Goal: Task Accomplishment & Management: Use online tool/utility

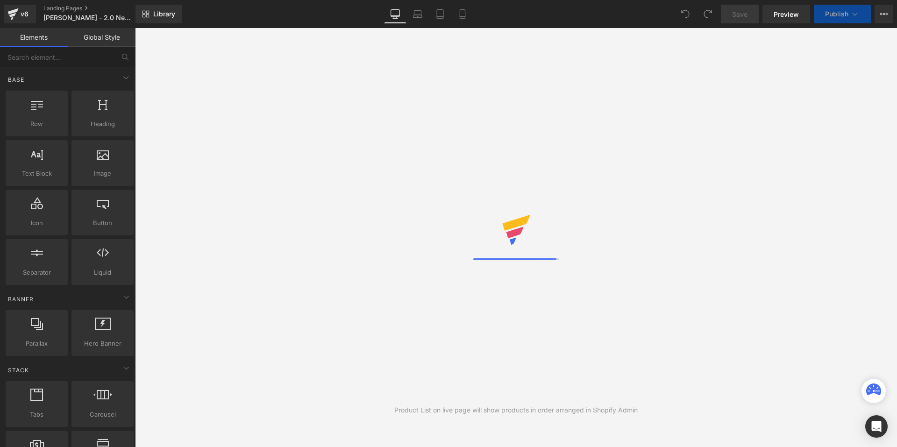
click at [465, 21] on link "Mobile" at bounding box center [462, 14] width 22 height 19
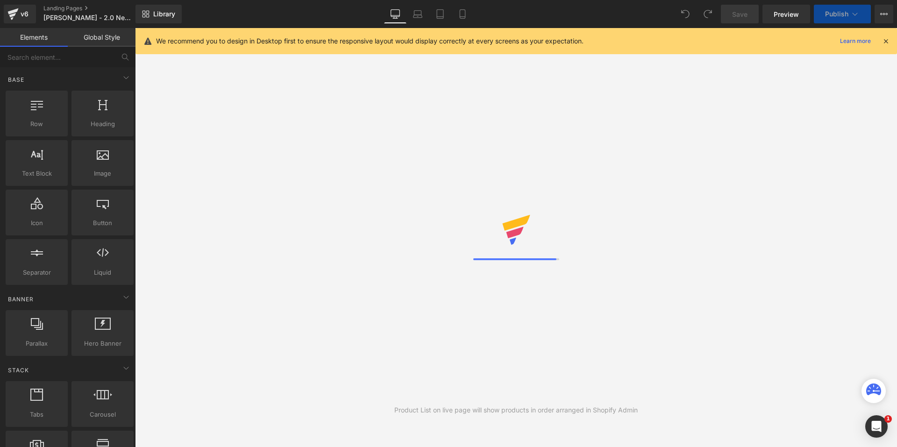
click at [886, 40] on icon at bounding box center [886, 41] width 8 height 8
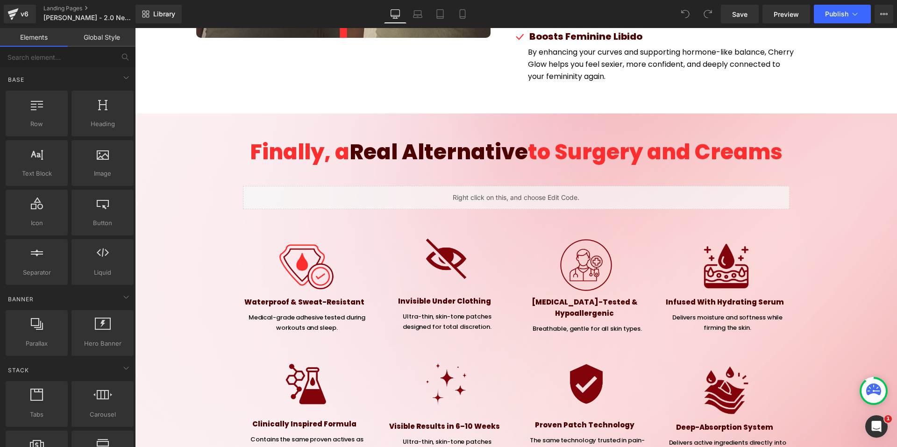
scroll to position [3058, 0]
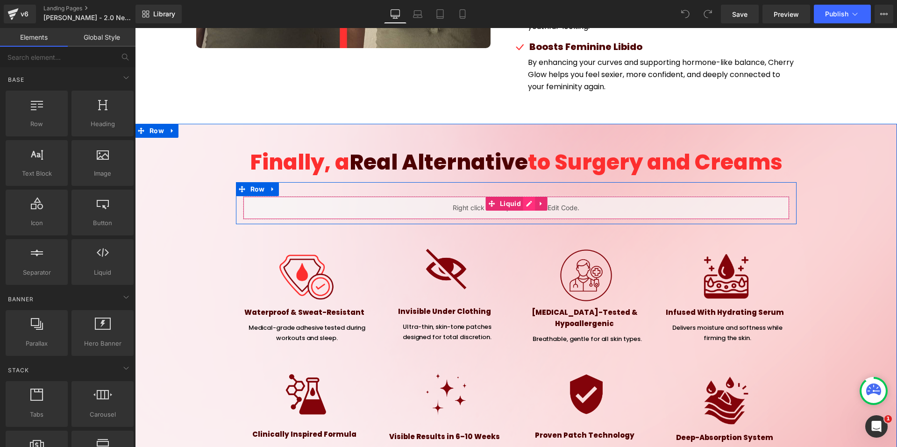
click at [526, 196] on div "Liquid" at bounding box center [516, 207] width 547 height 23
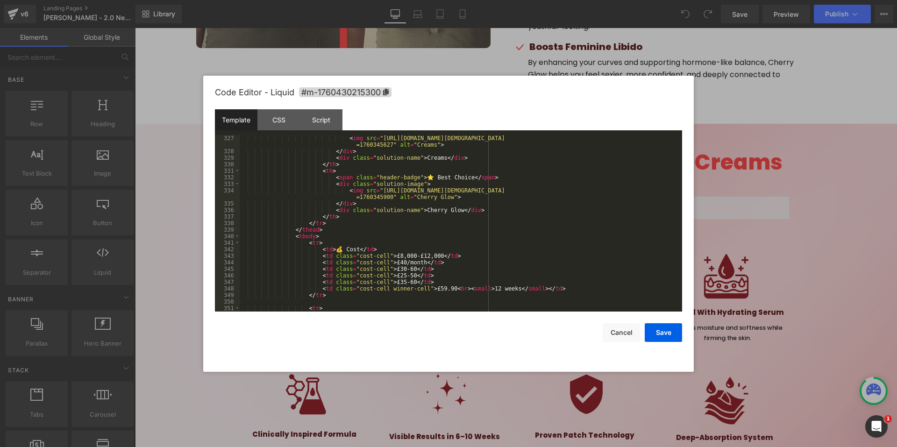
scroll to position [2186, 0]
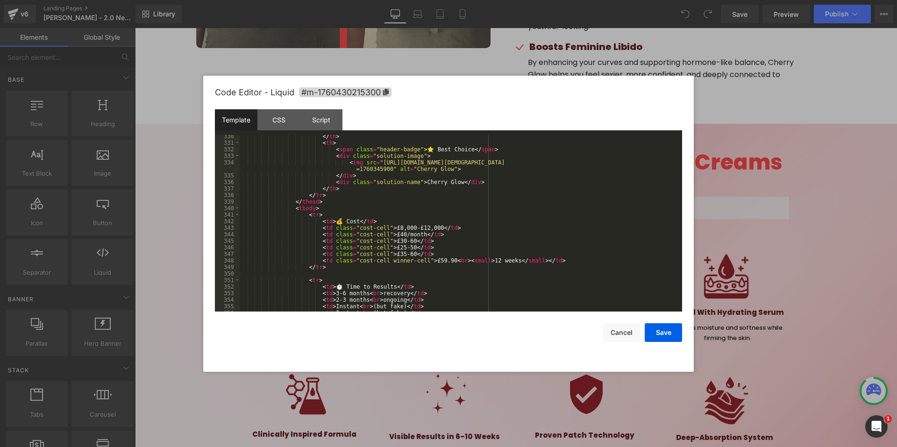
click at [386, 228] on div "</ th > < th > < span class = "header-badge" > ⭐ Best Choice </ span > < div cl…" at bounding box center [459, 228] width 439 height 190
drag, startPoint x: 421, startPoint y: 263, endPoint x: 437, endPoint y: 263, distance: 15.9
click at [437, 263] on div "</ th > < th > < span class = "header-badge" > ⭐ Best Choice </ span > < div cl…" at bounding box center [459, 228] width 439 height 190
click at [442, 261] on div "</ th > < th > < span class = "header-badge" > ⭐ Best Choice </ span > < div cl…" at bounding box center [459, 228] width 439 height 190
click at [675, 333] on button "Save" at bounding box center [663, 332] width 37 height 19
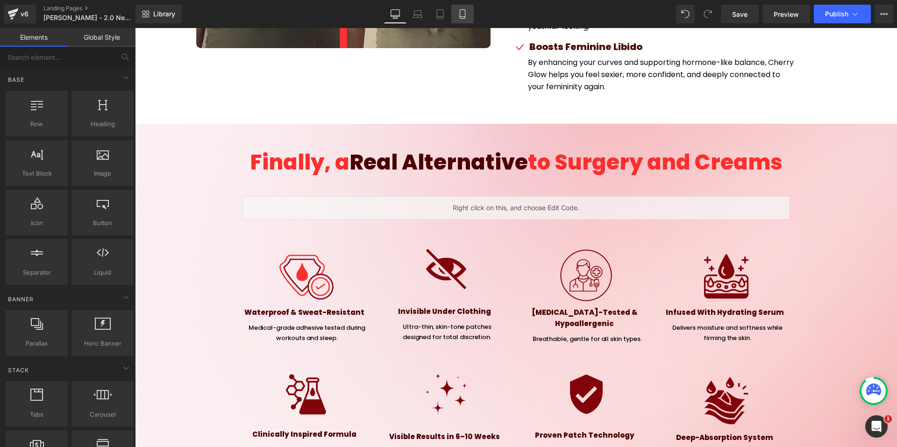
click at [467, 10] on icon at bounding box center [462, 13] width 9 height 9
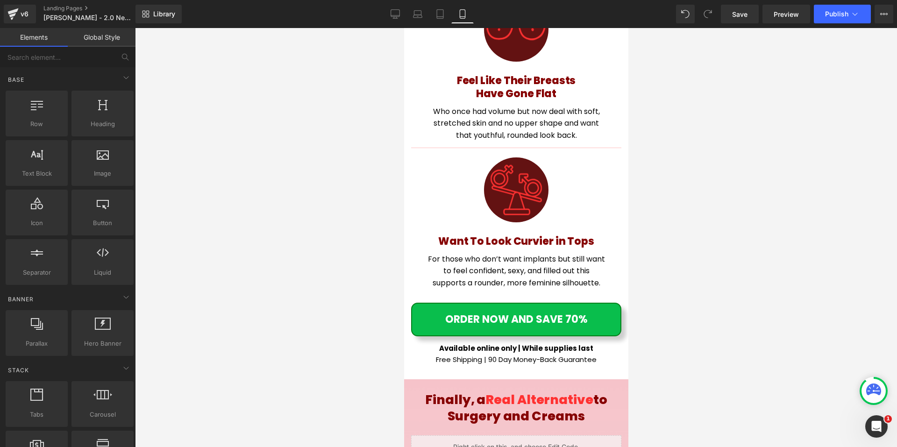
scroll to position [6094, 0]
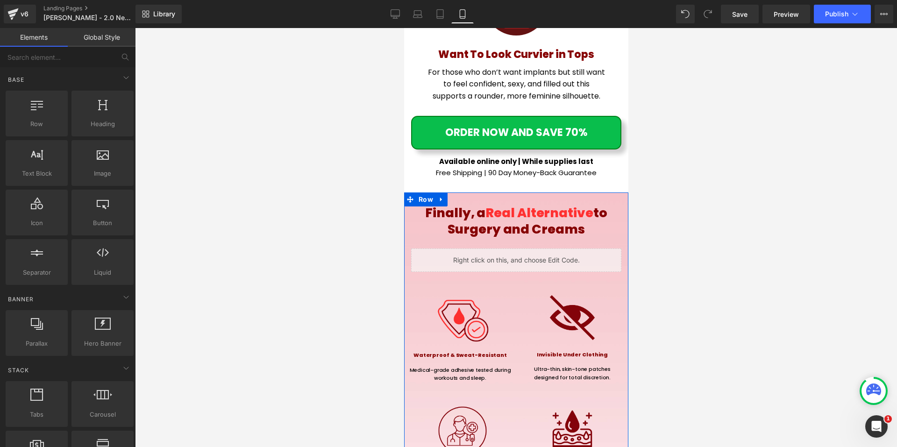
click at [529, 249] on div "Liquid" at bounding box center [516, 260] width 210 height 23
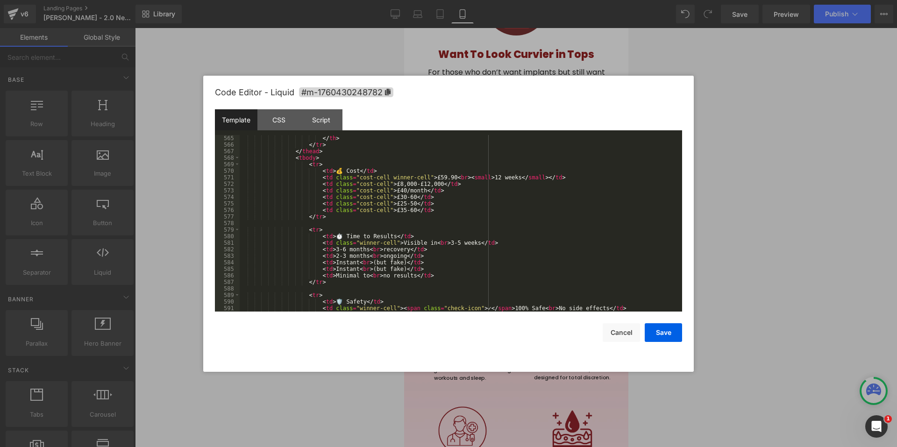
scroll to position [3728, 0]
drag, startPoint x: 424, startPoint y: 176, endPoint x: 439, endPoint y: 176, distance: 15.0
click at [439, 176] on div "</ th > </ tr > </ thead > < tbody > < tr > < td > 💰 Cost </ td > < td class = …" at bounding box center [459, 230] width 439 height 190
click at [663, 330] on button "Save" at bounding box center [663, 332] width 37 height 19
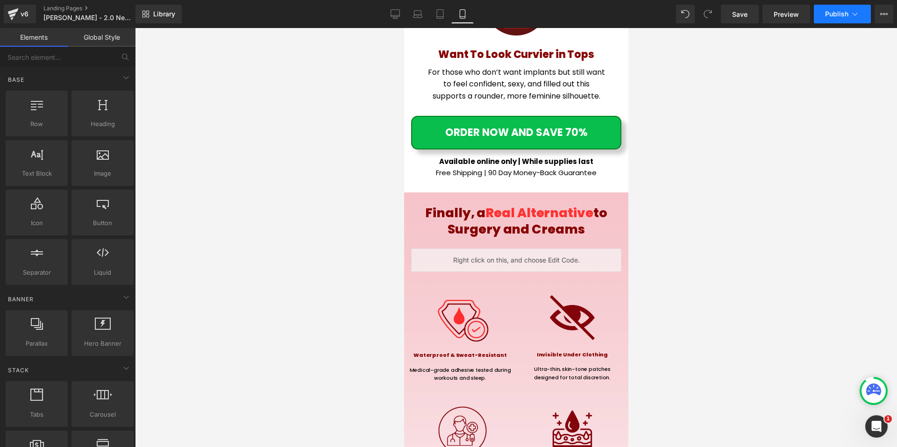
click at [862, 8] on button "Publish" at bounding box center [842, 14] width 57 height 19
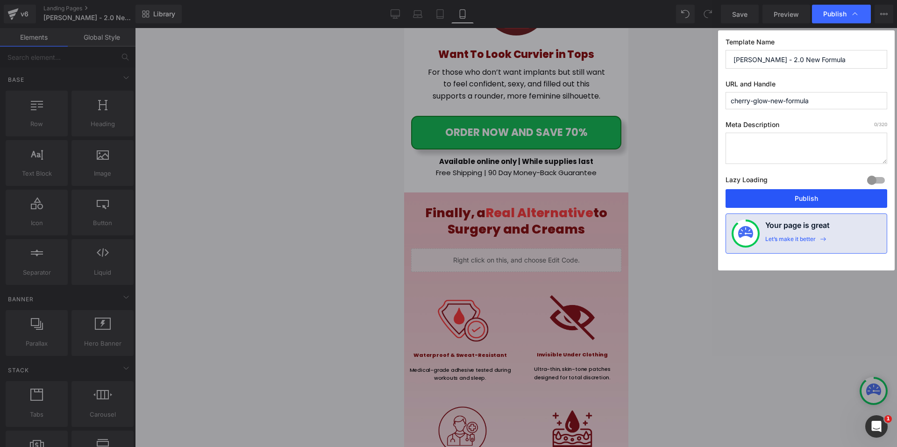
click at [773, 193] on button "Publish" at bounding box center [807, 198] width 162 height 19
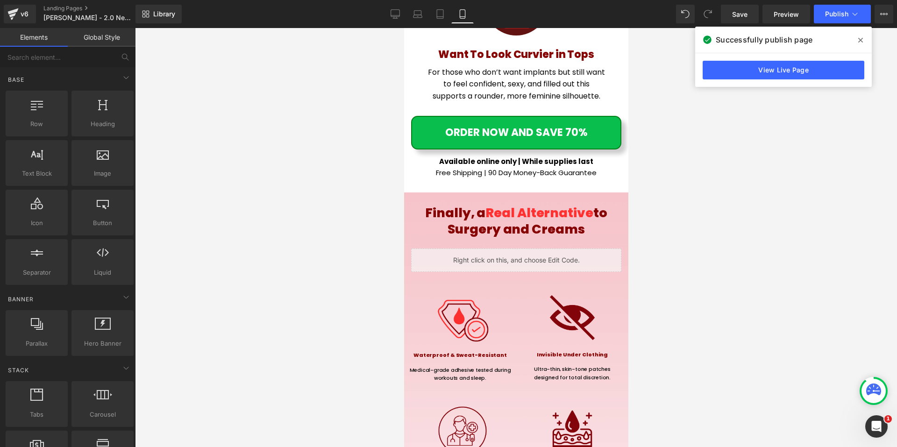
click at [724, 67] on link "View Live Page" at bounding box center [784, 70] width 162 height 19
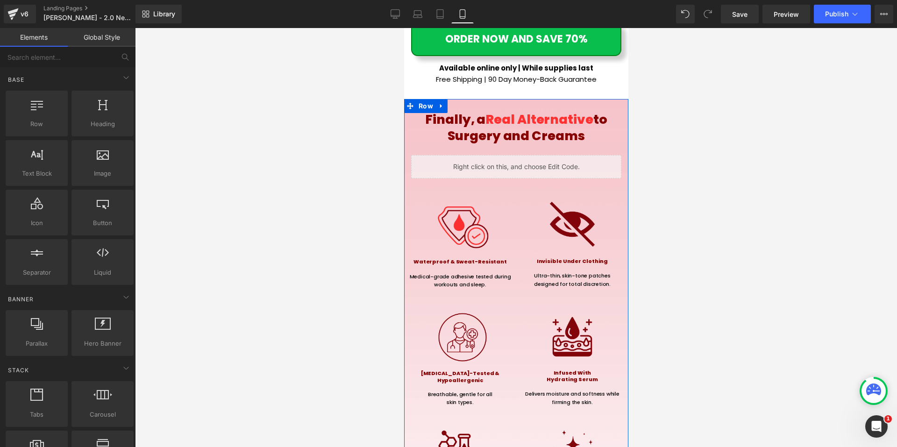
scroll to position [6047, 0]
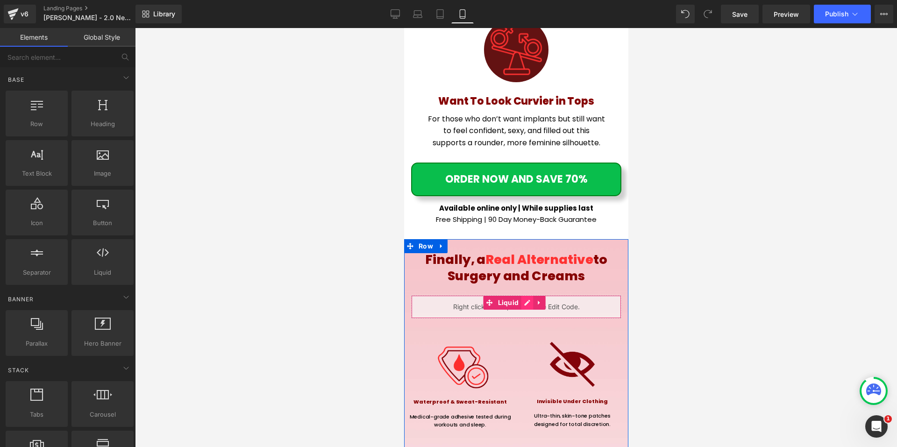
click at [523, 295] on div "Liquid" at bounding box center [516, 306] width 210 height 23
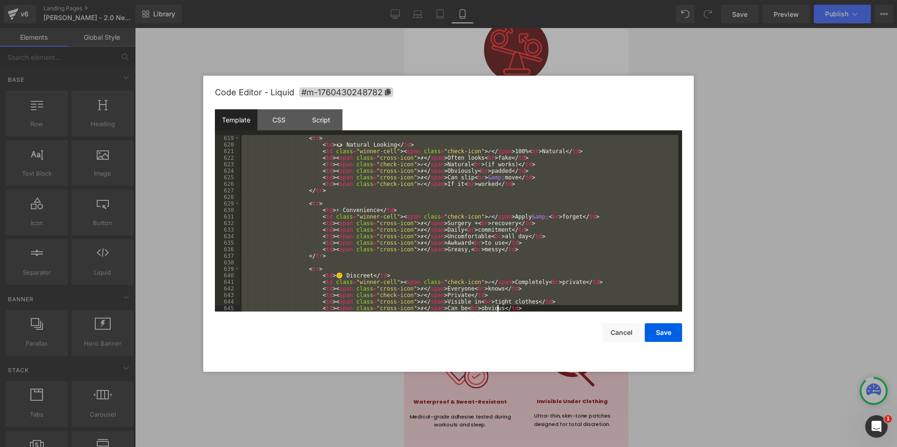
scroll to position [4133, 0]
drag, startPoint x: 250, startPoint y: 136, endPoint x: 566, endPoint y: 448, distance: 443.0
click at [566, 447] on html "You are previewing how the will restyle your page. You can not edit Elements in…" at bounding box center [448, 223] width 897 height 447
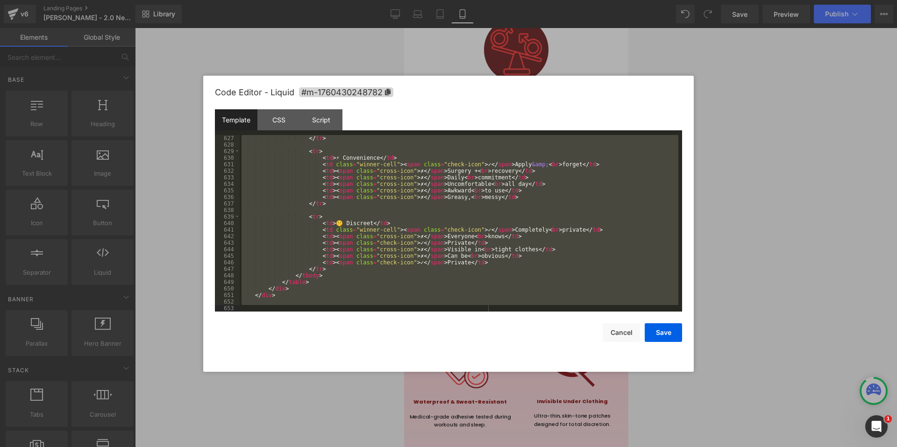
click at [772, 136] on div at bounding box center [448, 223] width 897 height 447
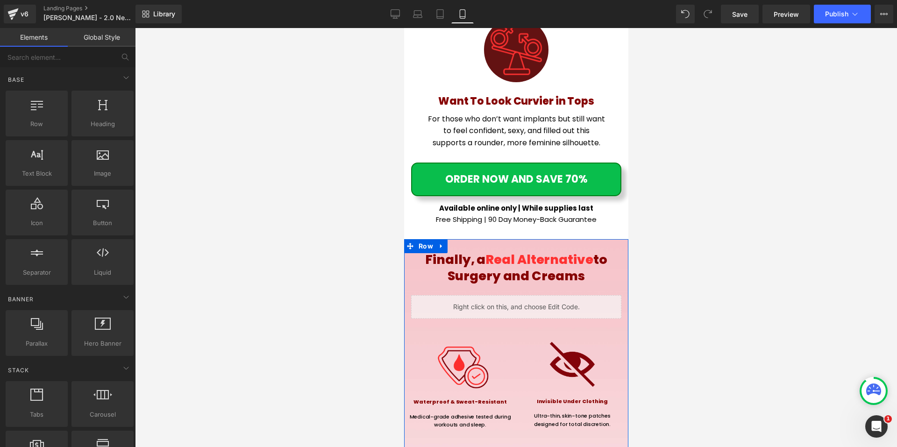
scroll to position [6001, 0]
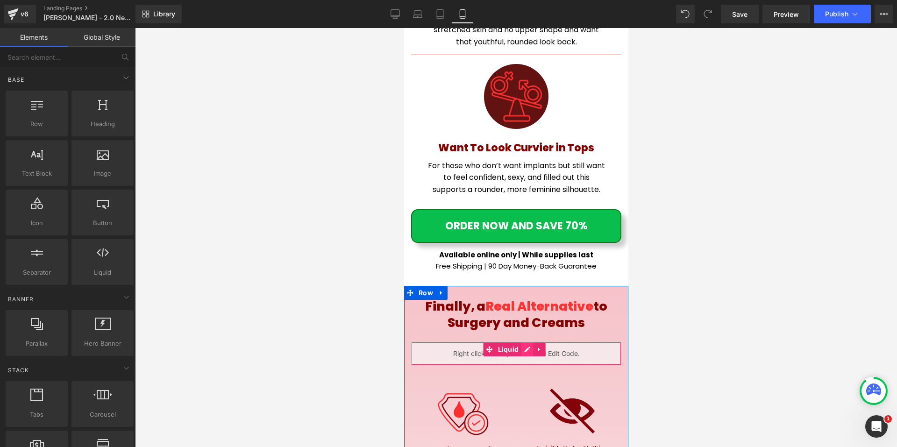
click at [529, 342] on div "Liquid" at bounding box center [516, 353] width 210 height 23
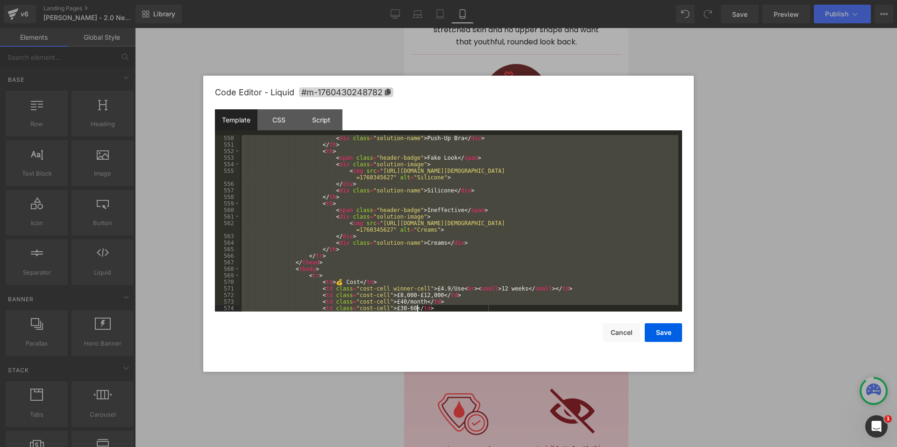
scroll to position [4133, 0]
drag, startPoint x: 258, startPoint y: 141, endPoint x: 548, endPoint y: 448, distance: 421.7
click at [548, 447] on html "You are previewing how the will restyle your page. You can not edit Elements in…" at bounding box center [448, 223] width 897 height 447
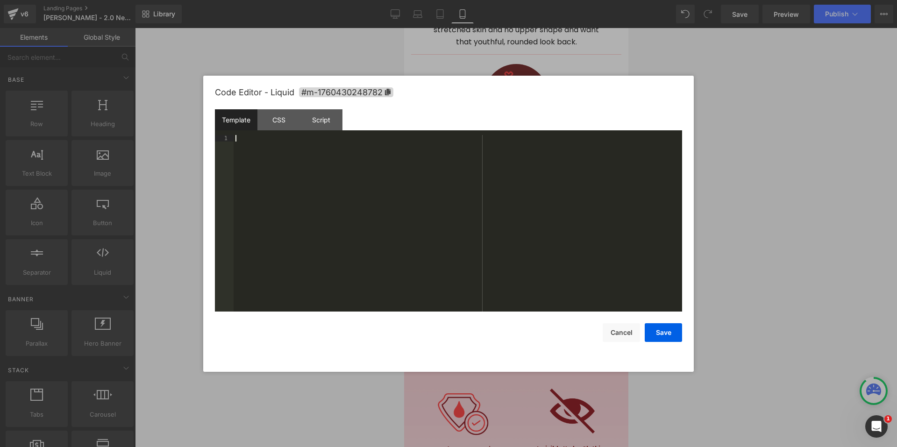
scroll to position [4094, 0]
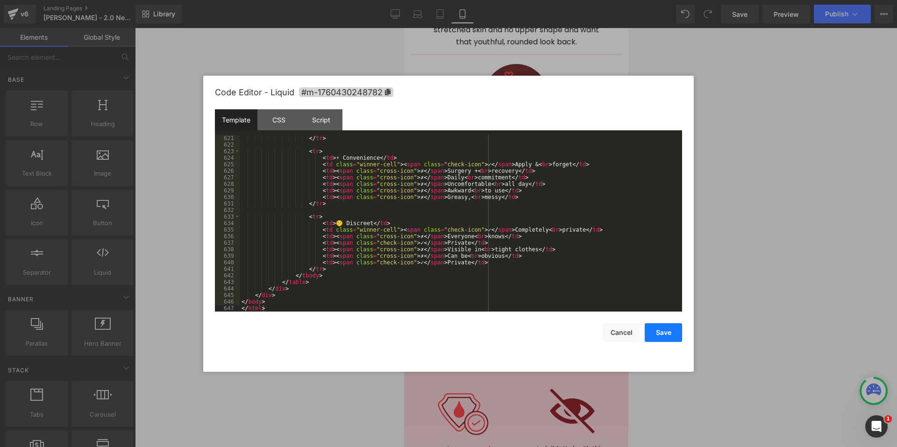
click at [672, 330] on button "Save" at bounding box center [663, 332] width 37 height 19
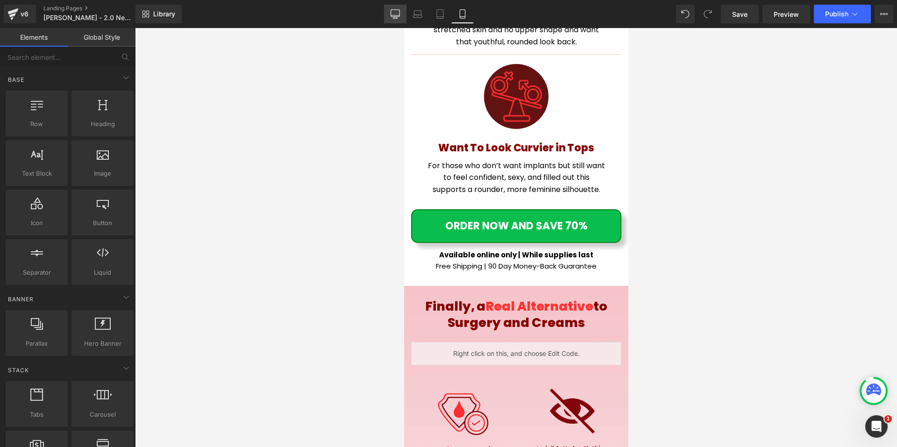
click at [400, 12] on link "Desktop" at bounding box center [395, 14] width 22 height 19
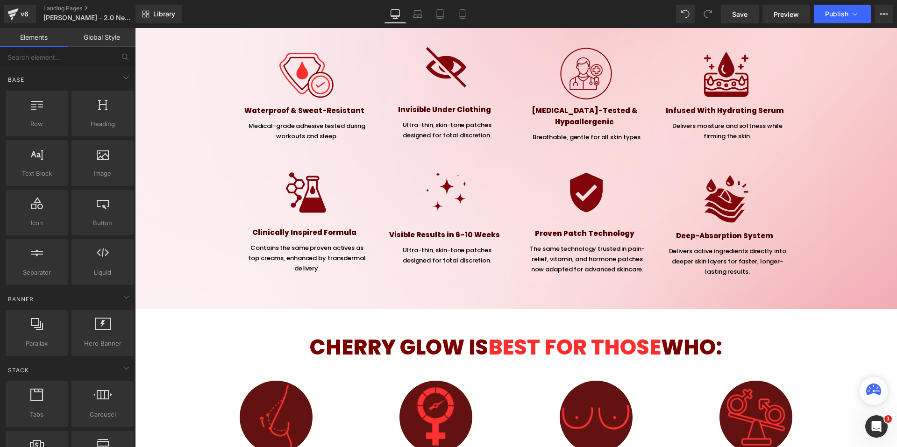
scroll to position [3026, 0]
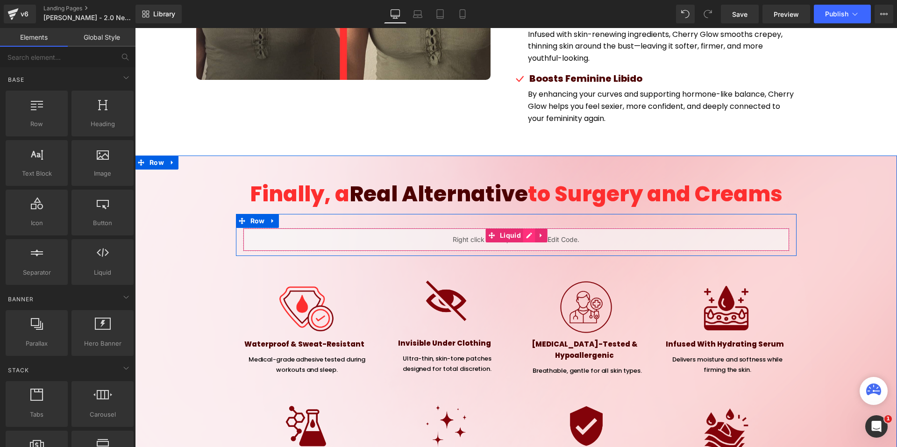
click at [526, 228] on div "Liquid" at bounding box center [516, 239] width 547 height 23
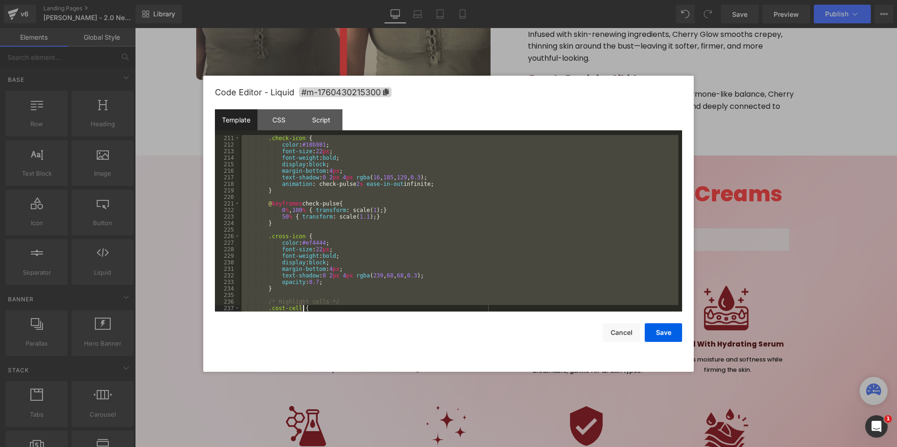
scroll to position [2642, 0]
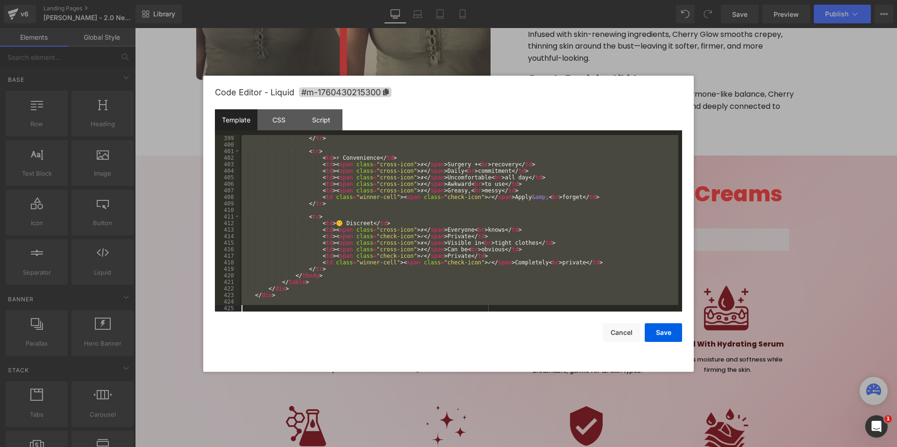
drag, startPoint x: 248, startPoint y: 135, endPoint x: 547, endPoint y: 448, distance: 432.2
click at [547, 447] on html "You are previewing how the will restyle your page. You can not edit Elements in…" at bounding box center [448, 223] width 897 height 447
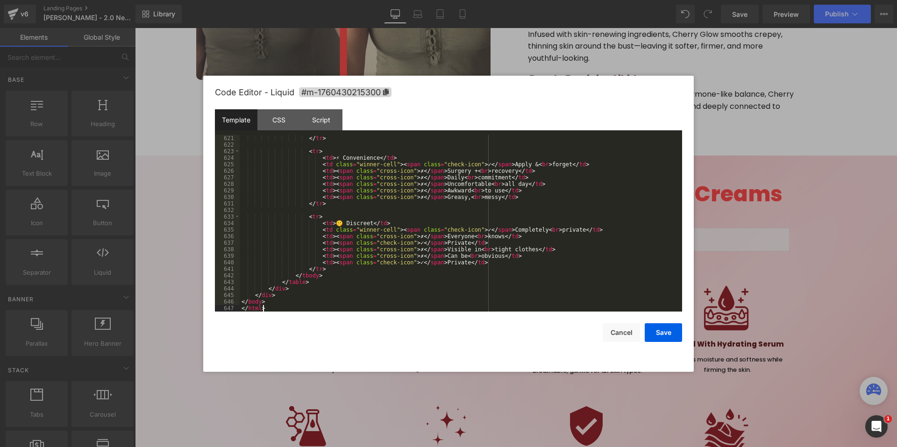
scroll to position [4094, 0]
click at [652, 327] on button "Save" at bounding box center [663, 332] width 37 height 19
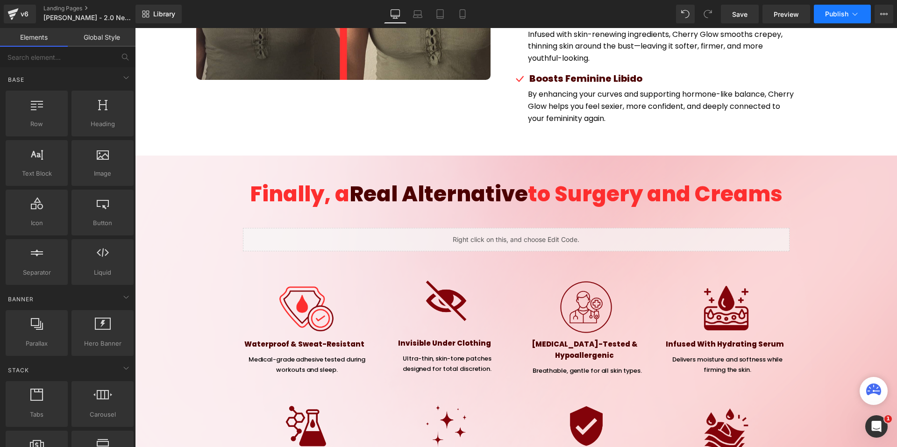
click at [843, 14] on span "Publish" at bounding box center [836, 13] width 23 height 7
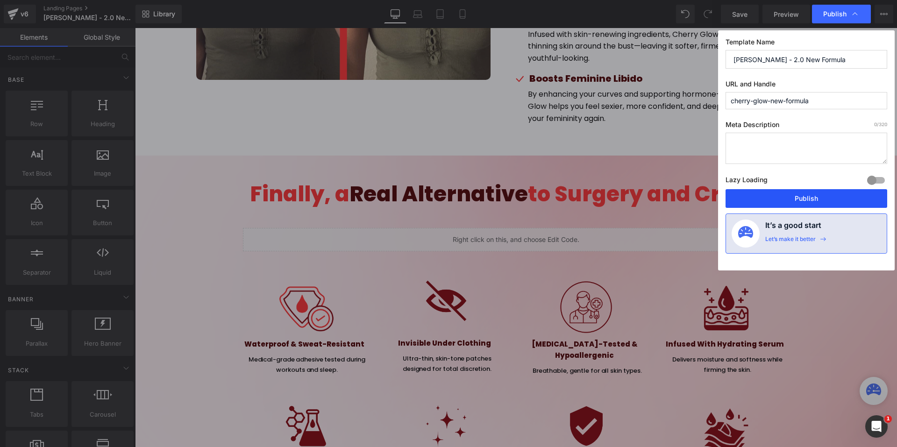
click at [832, 194] on button "Publish" at bounding box center [807, 198] width 162 height 19
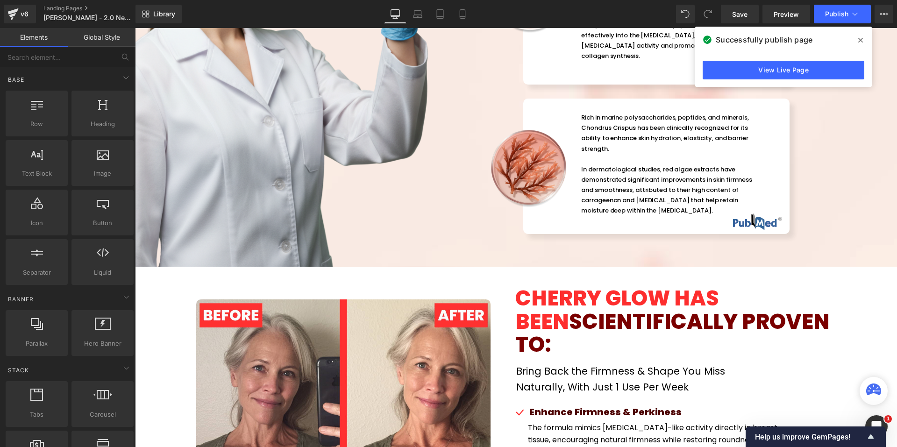
scroll to position [2278, 0]
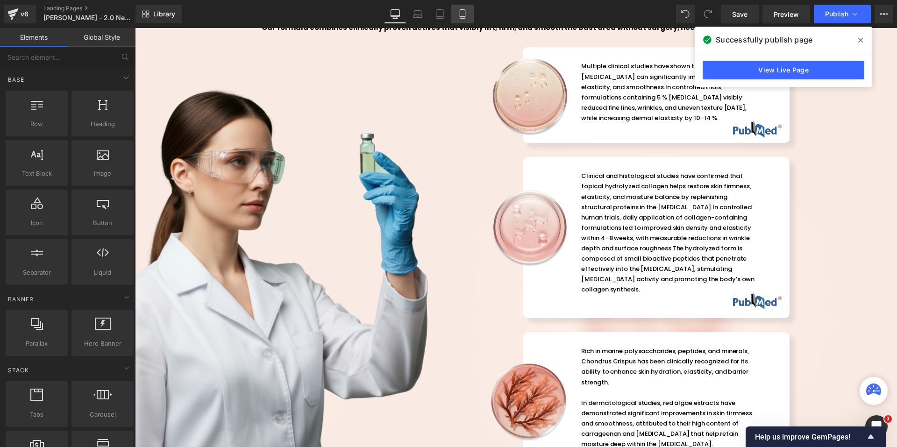
click at [459, 13] on icon at bounding box center [462, 13] width 9 height 9
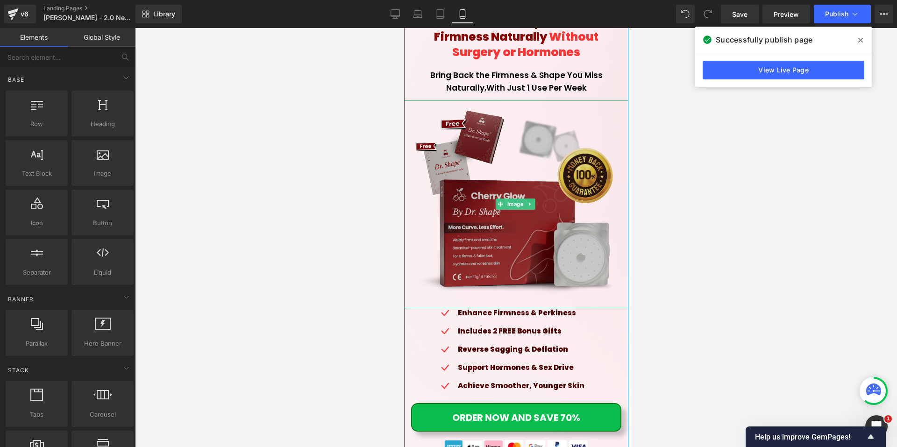
scroll to position [335, 0]
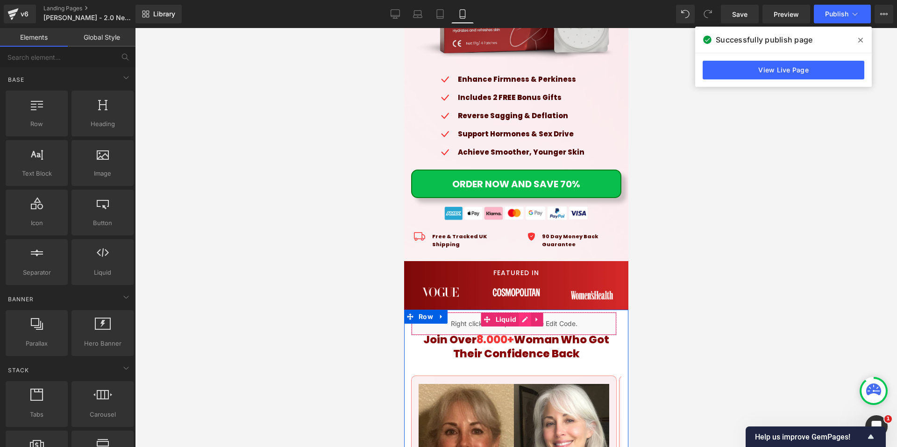
click at [523, 315] on div "Liquid" at bounding box center [514, 323] width 206 height 23
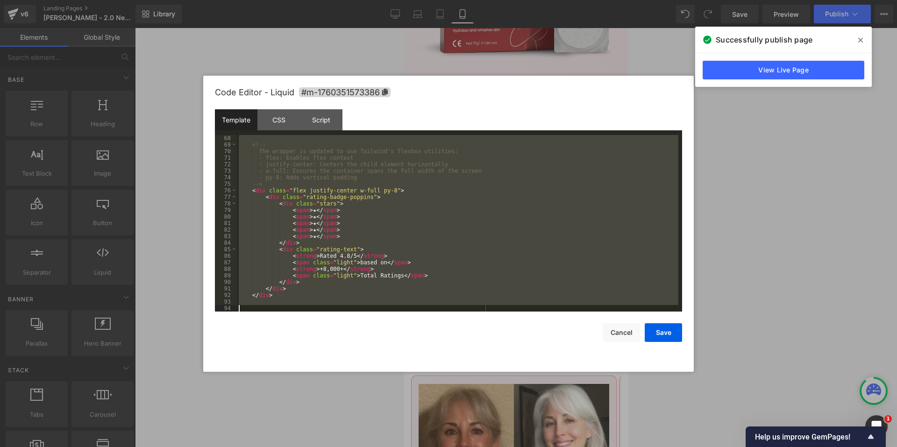
scroll to position [438, 0]
drag, startPoint x: 248, startPoint y: 135, endPoint x: 518, endPoint y: 381, distance: 365.8
click at [518, 381] on body "You are previewing how the will restyle your page. You can not edit Elements in…" at bounding box center [448, 223] width 897 height 447
click at [719, 188] on div at bounding box center [448, 223] width 897 height 447
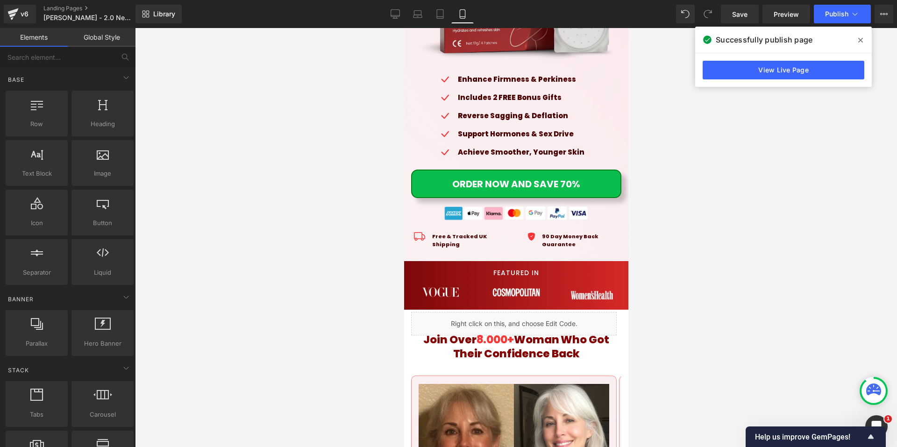
click at [596, 142] on div "Icon Enhance Firmness & Perkiness Text Block Icon Includes 2 FREE Bonus Gifts T…" at bounding box center [509, 119] width 224 height 91
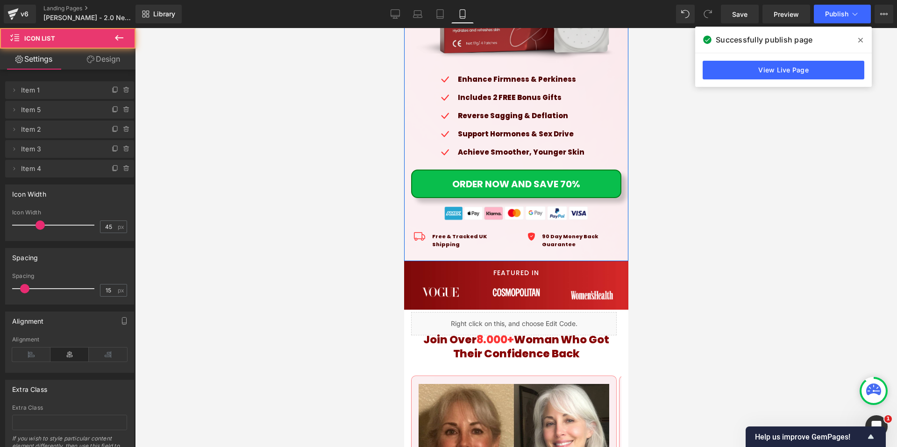
scroll to position [522, 0]
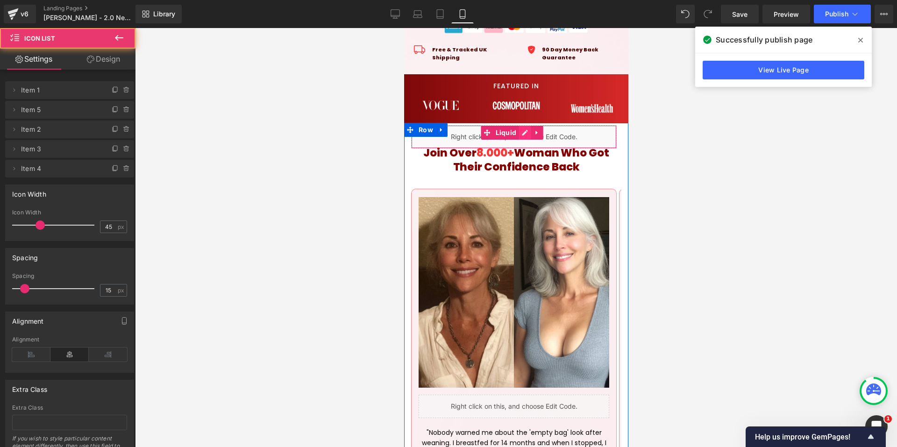
click at [527, 127] on div "Liquid" at bounding box center [514, 136] width 206 height 23
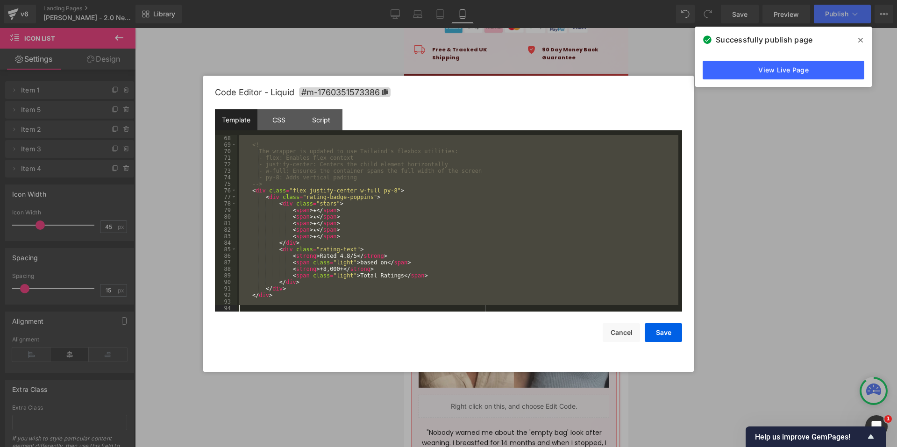
scroll to position [438, 0]
drag, startPoint x: 266, startPoint y: 143, endPoint x: 453, endPoint y: 448, distance: 357.2
click at [453, 447] on html "You are previewing how the will restyle your page. You can not edit Elements in…" at bounding box center [448, 223] width 897 height 447
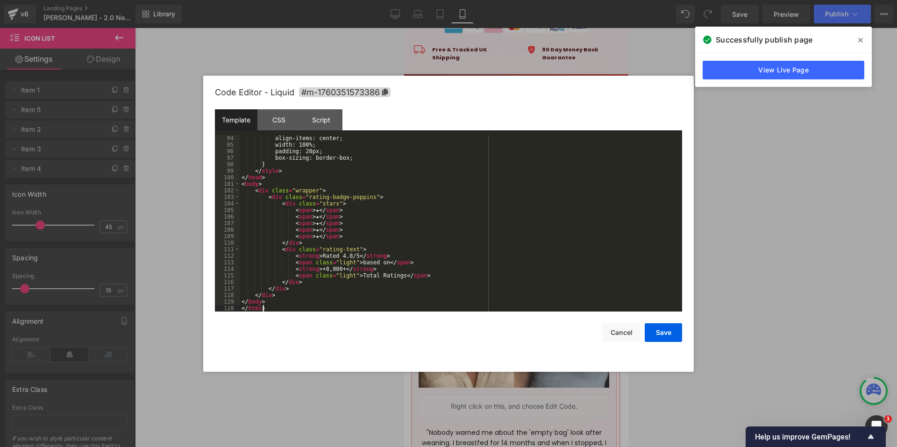
scroll to position [608, 0]
click at [675, 329] on button "Save" at bounding box center [663, 332] width 37 height 19
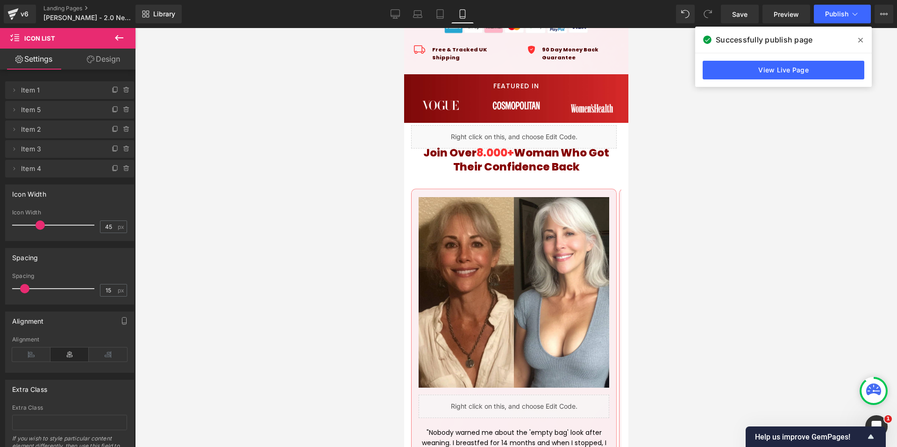
click at [831, 28] on div "Successfully publish page" at bounding box center [783, 40] width 177 height 26
click at [833, 19] on button "Publish" at bounding box center [842, 14] width 57 height 19
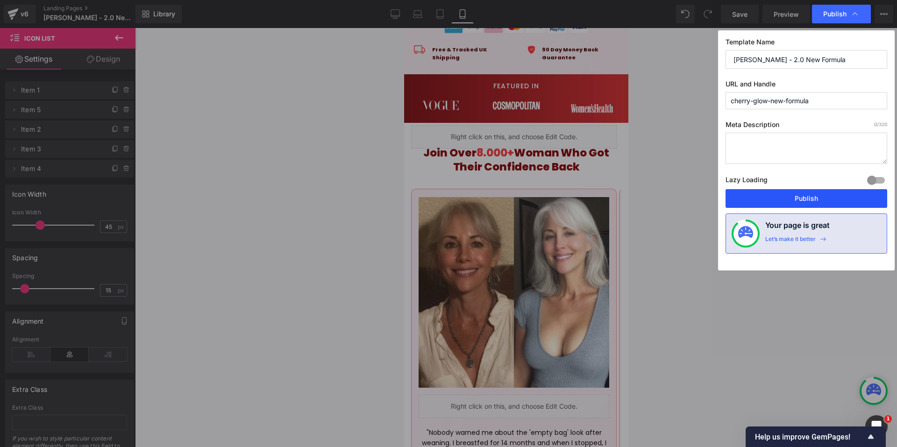
click at [799, 204] on button "Publish" at bounding box center [807, 198] width 162 height 19
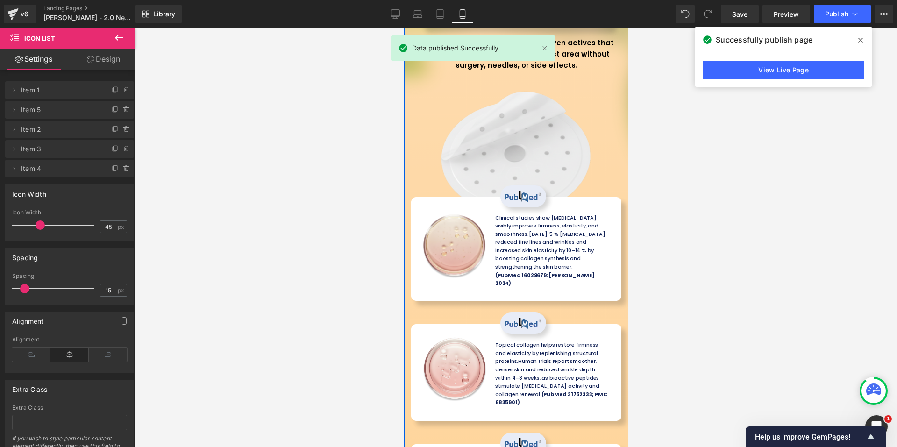
scroll to position [3886, 0]
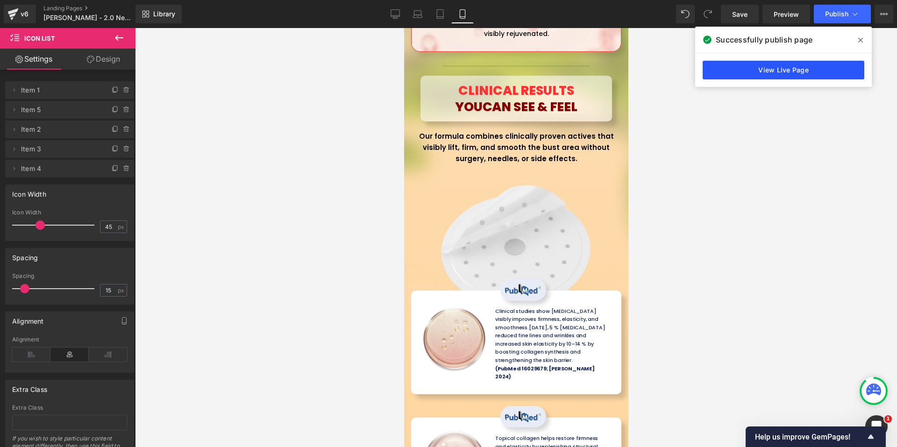
click at [752, 66] on link "View Live Page" at bounding box center [784, 70] width 162 height 19
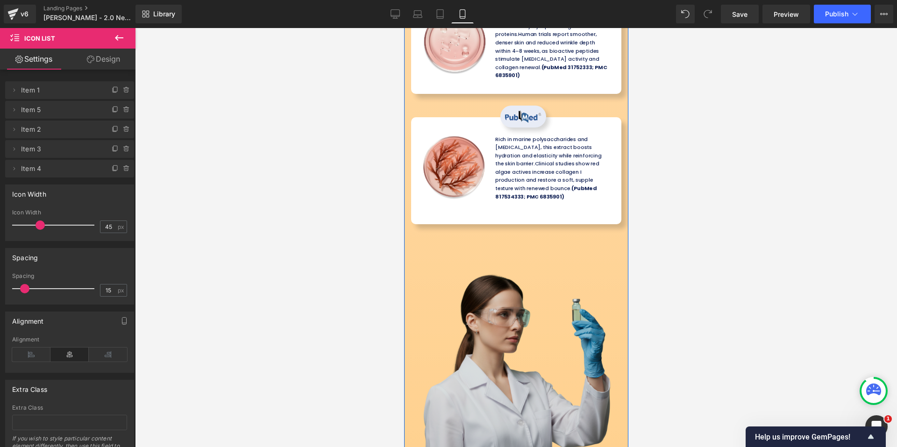
scroll to position [4260, 0]
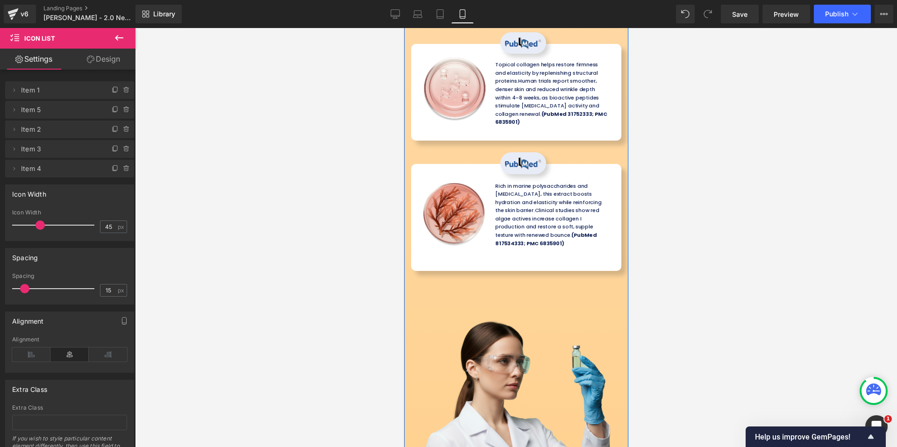
click at [507, 172] on div "Image Image Rich in marine polysaccharides and [MEDICAL_DATA], this extract boo…" at bounding box center [516, 217] width 210 height 107
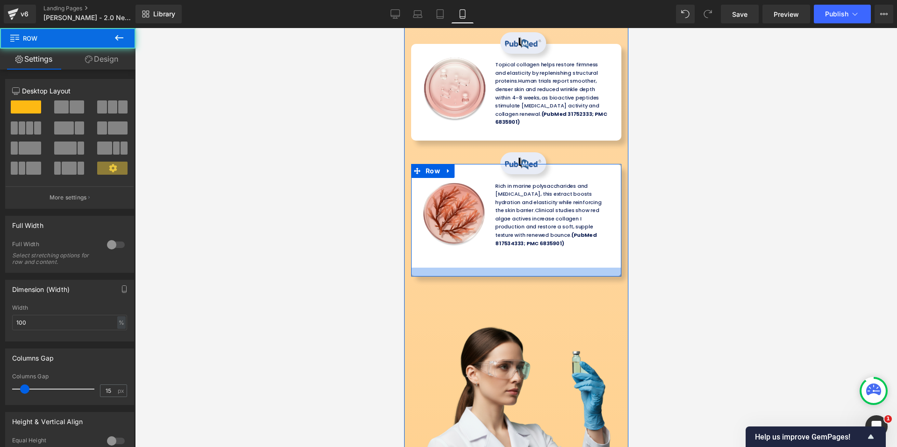
drag, startPoint x: 506, startPoint y: 172, endPoint x: 508, endPoint y: 179, distance: 7.4
click at [508, 268] on div at bounding box center [516, 272] width 210 height 9
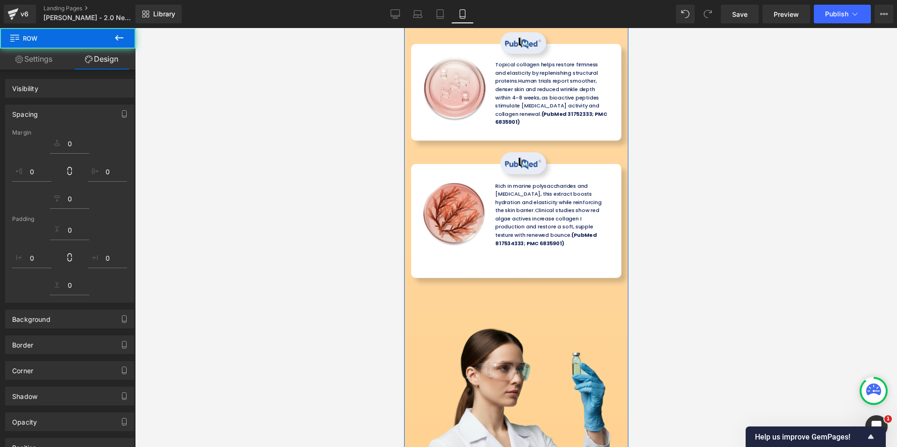
scroll to position [4119, 0]
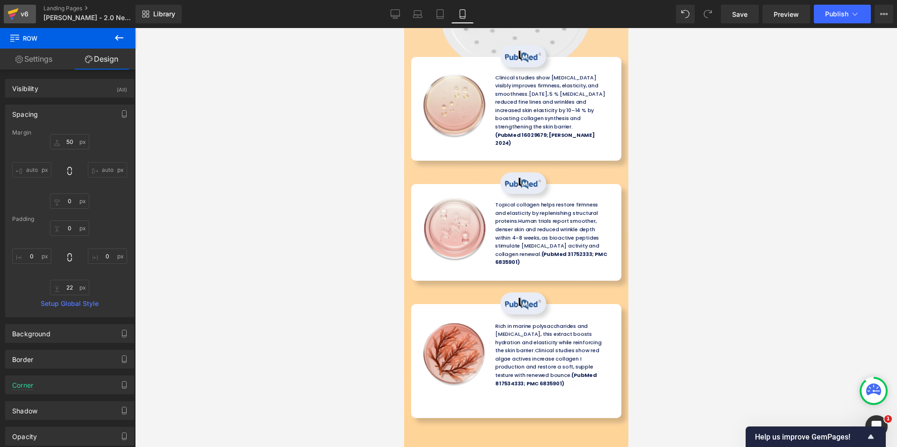
click at [24, 13] on div "v6" at bounding box center [25, 14] width 12 height 12
